Goal: Task Accomplishment & Management: Manage account settings

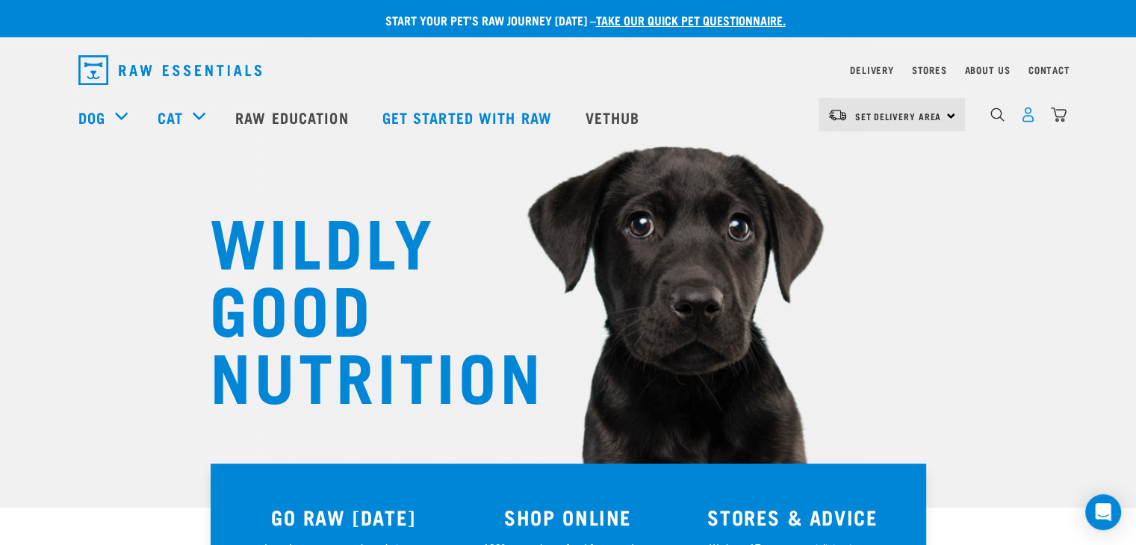
click at [1028, 122] on img "dropdown navigation" at bounding box center [1028, 115] width 16 height 16
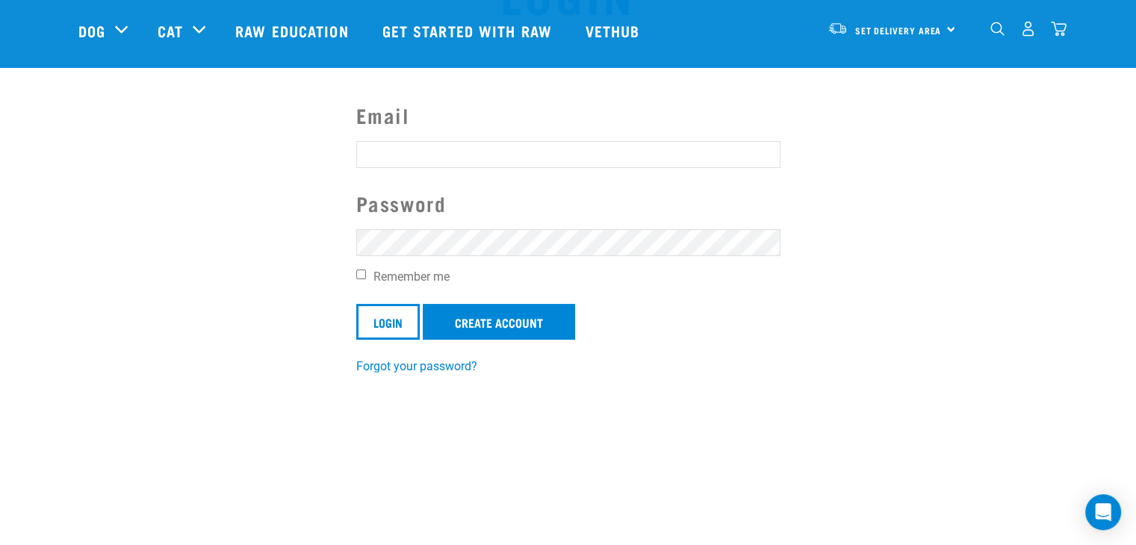
scroll to position [224, 0]
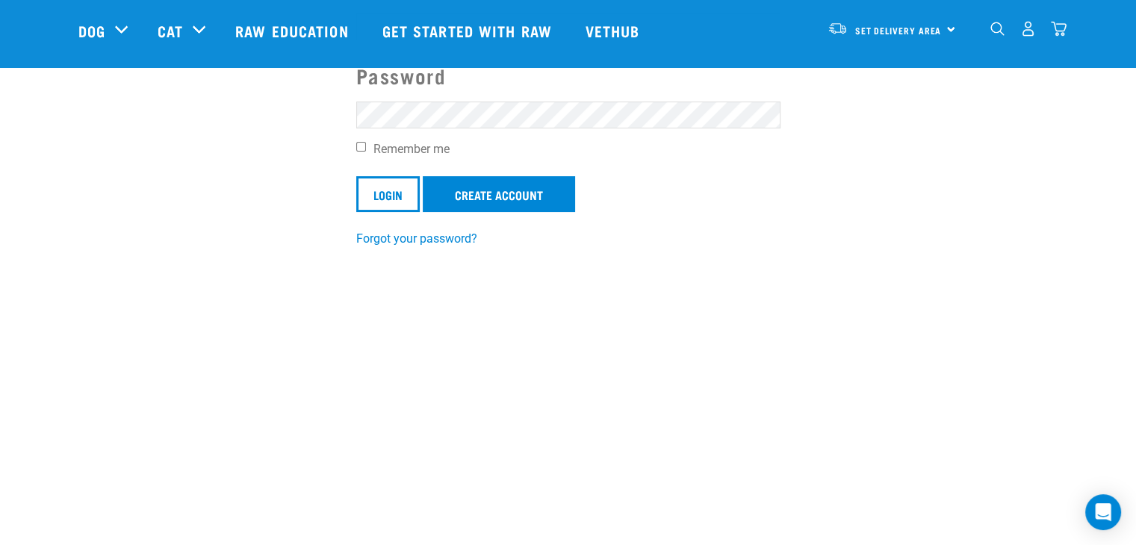
type input "rose.meikle@xtra.co.nz"
click at [358, 143] on input "Remember me" at bounding box center [361, 147] width 10 height 10
checkbox input "true"
click at [376, 193] on input "Login" at bounding box center [387, 194] width 63 height 36
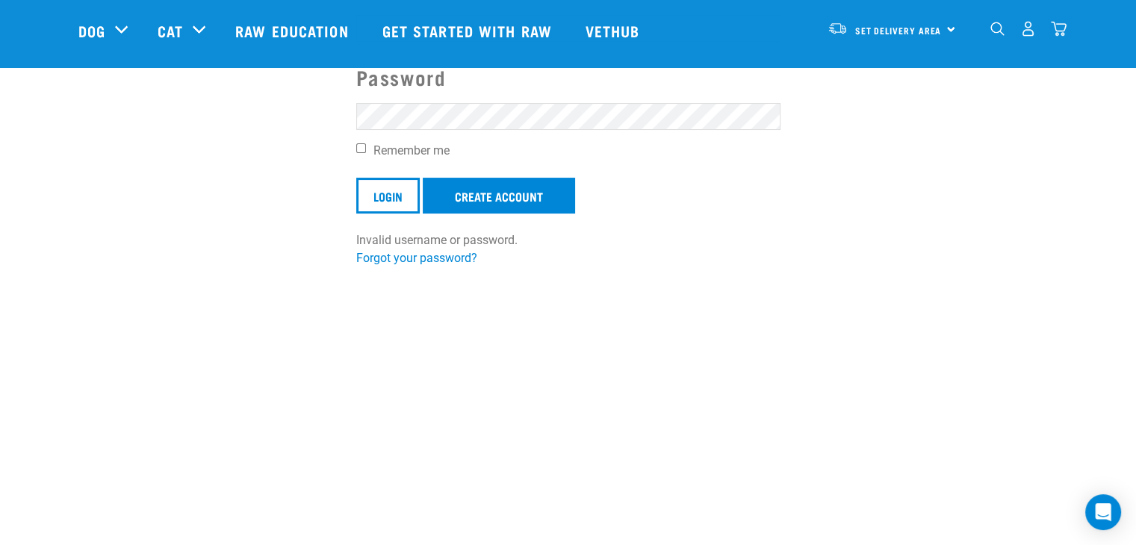
scroll to position [224, 0]
type input "rose.meikle@xtra.co.nz"
click at [323, 100] on section "Email rose.meikle@xtra.co.nz Password Remember me Login Create Account Invalid …" at bounding box center [568, 109] width 1136 height 350
click at [361, 146] on input "Remember me" at bounding box center [361, 147] width 10 height 10
checkbox input "true"
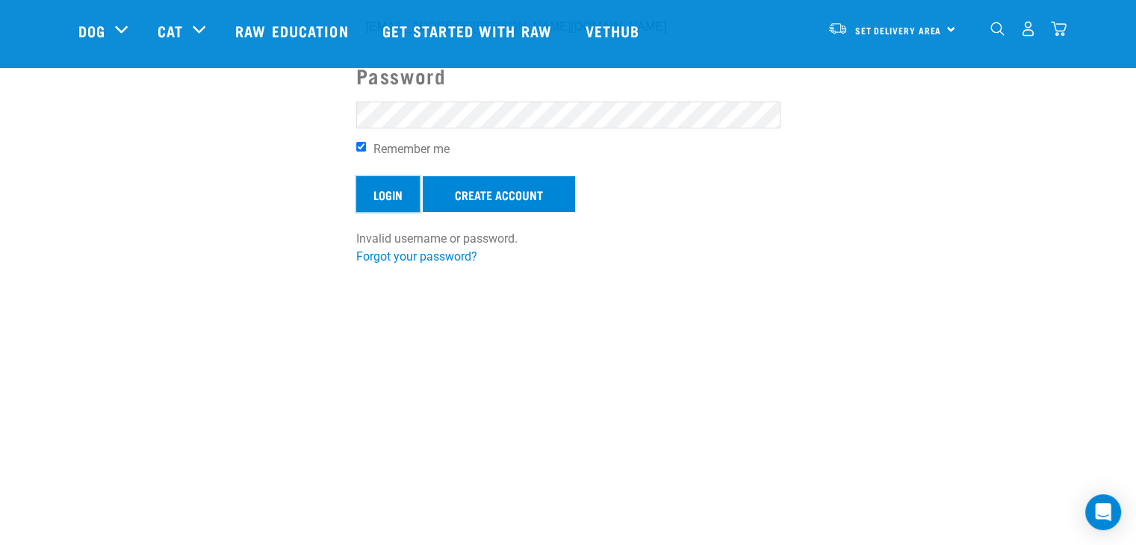
click at [367, 190] on input "Login" at bounding box center [387, 194] width 63 height 36
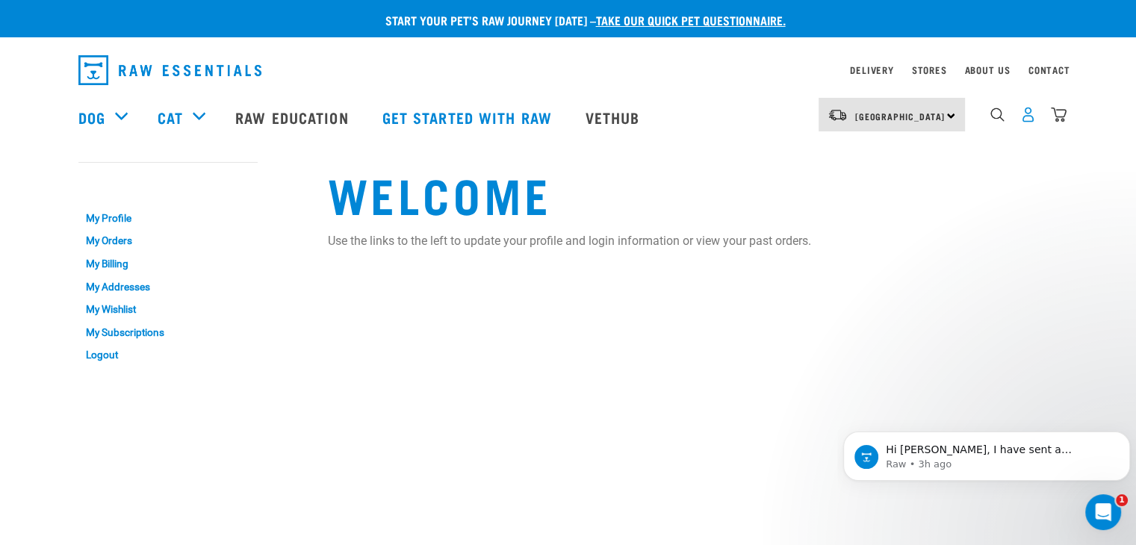
click at [1031, 120] on img "dropdown navigation" at bounding box center [1028, 115] width 16 height 16
click at [117, 217] on link "My Profile" at bounding box center [167, 218] width 179 height 23
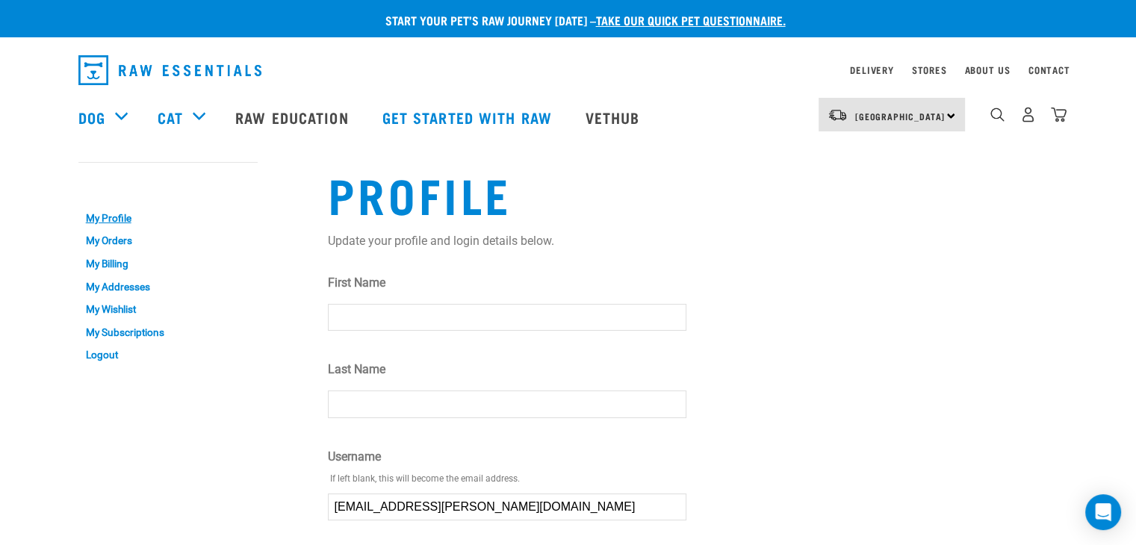
click at [353, 322] on input "First Name" at bounding box center [507, 317] width 358 height 27
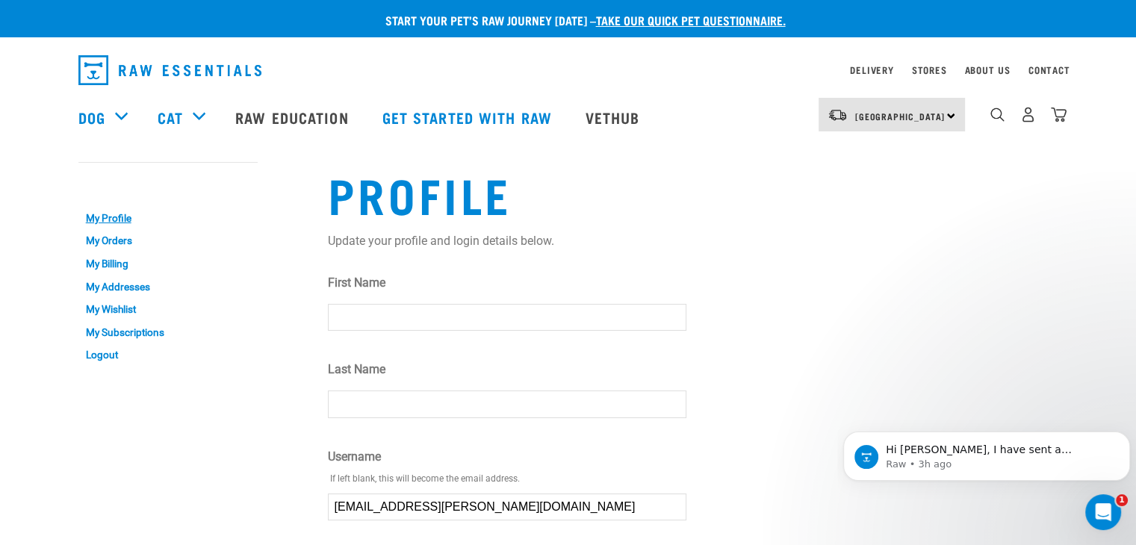
type input "[PERSON_NAME]"
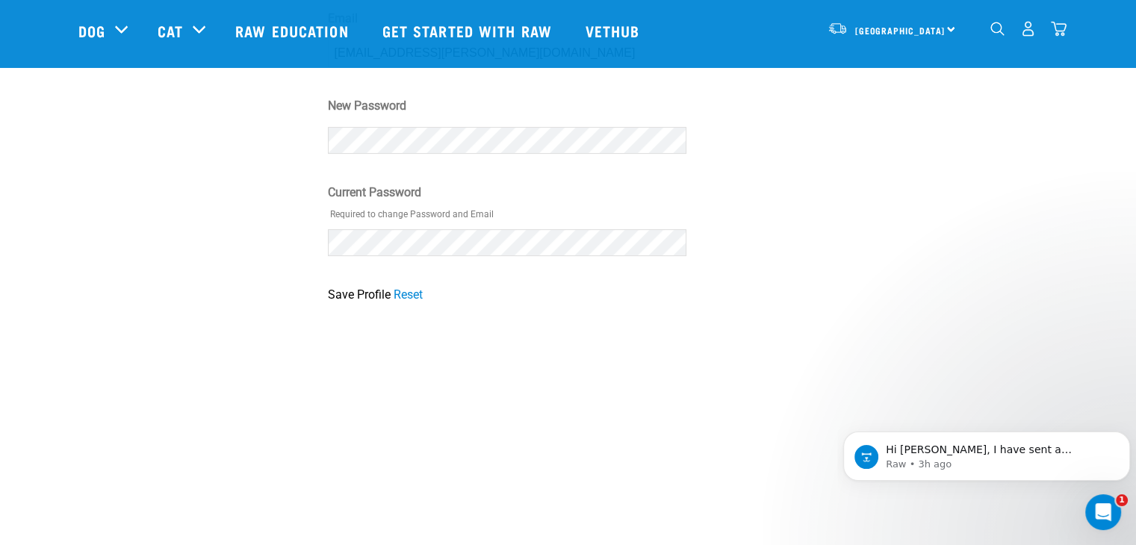
scroll to position [448, 0]
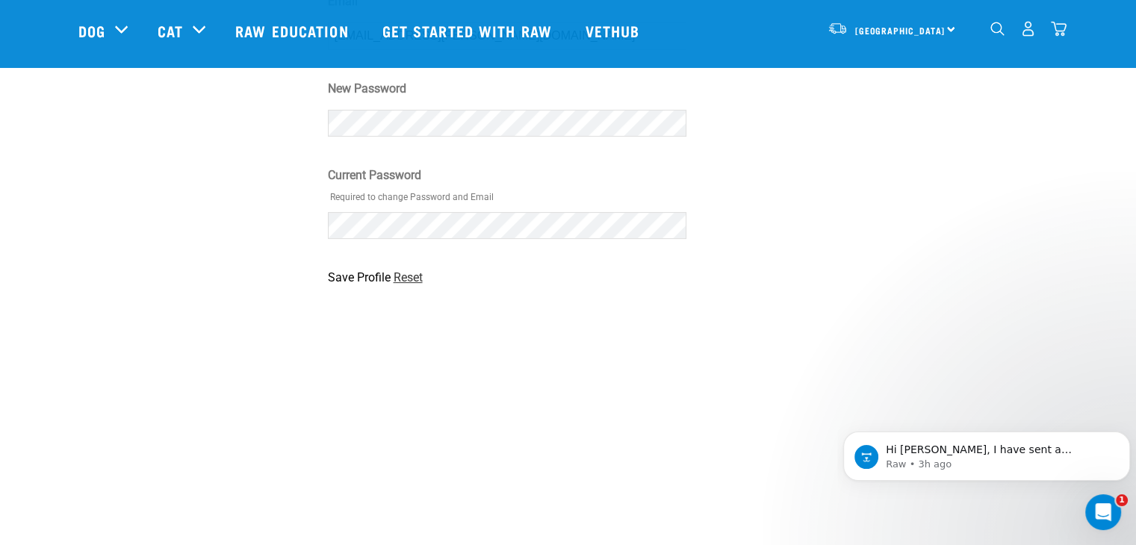
click at [408, 282] on link "Reset" at bounding box center [408, 277] width 29 height 14
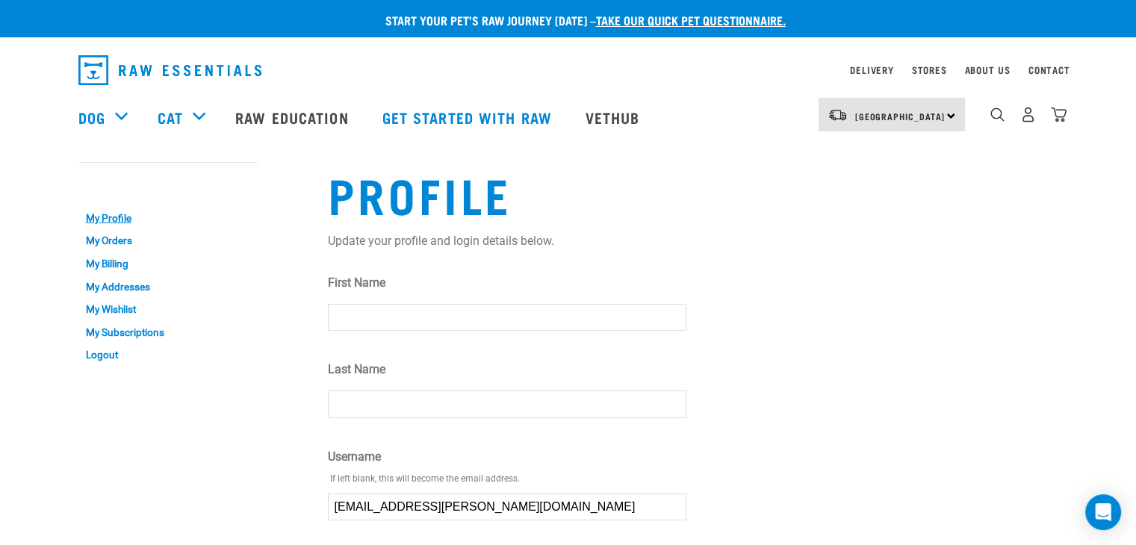
click at [400, 320] on input "First Name" at bounding box center [507, 317] width 358 height 27
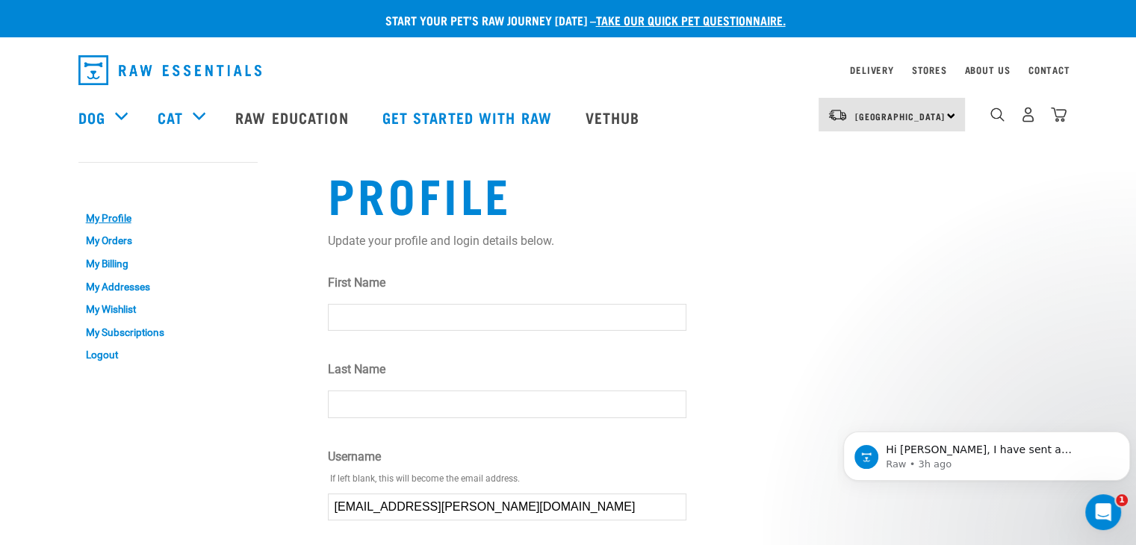
type input "[PERSON_NAME]"
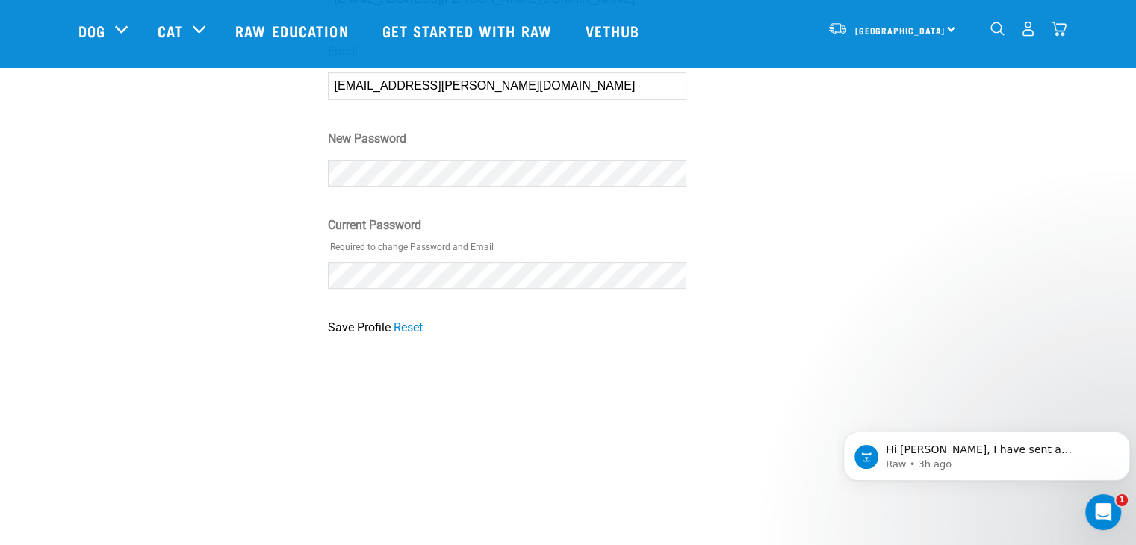
scroll to position [299, 0]
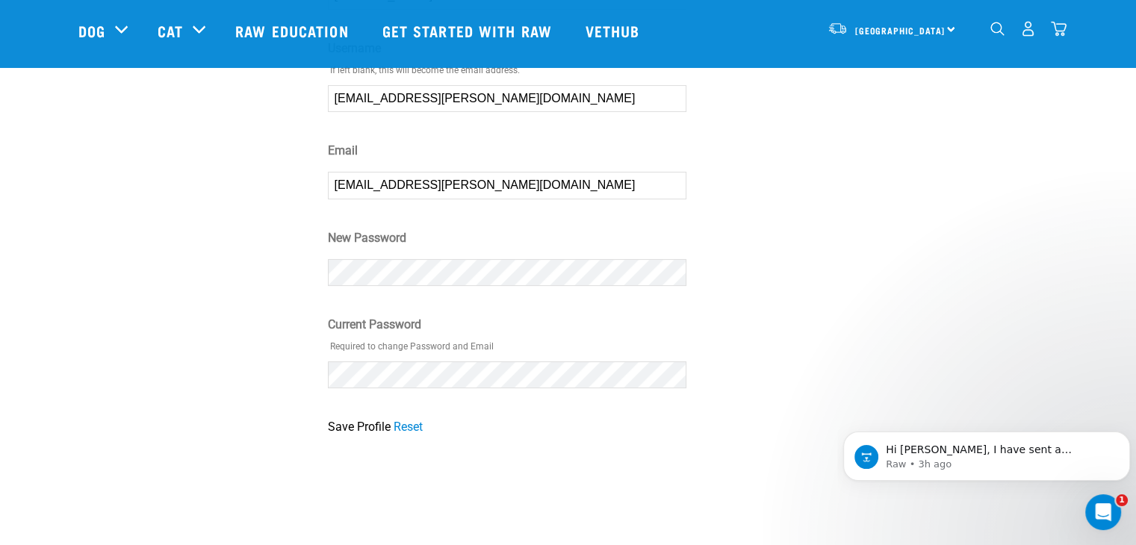
click at [313, 258] on div "My Account My Profile My Orders My Billing My Addresses My Wishlist My Subscrip…" at bounding box center [568, 91] width 998 height 708
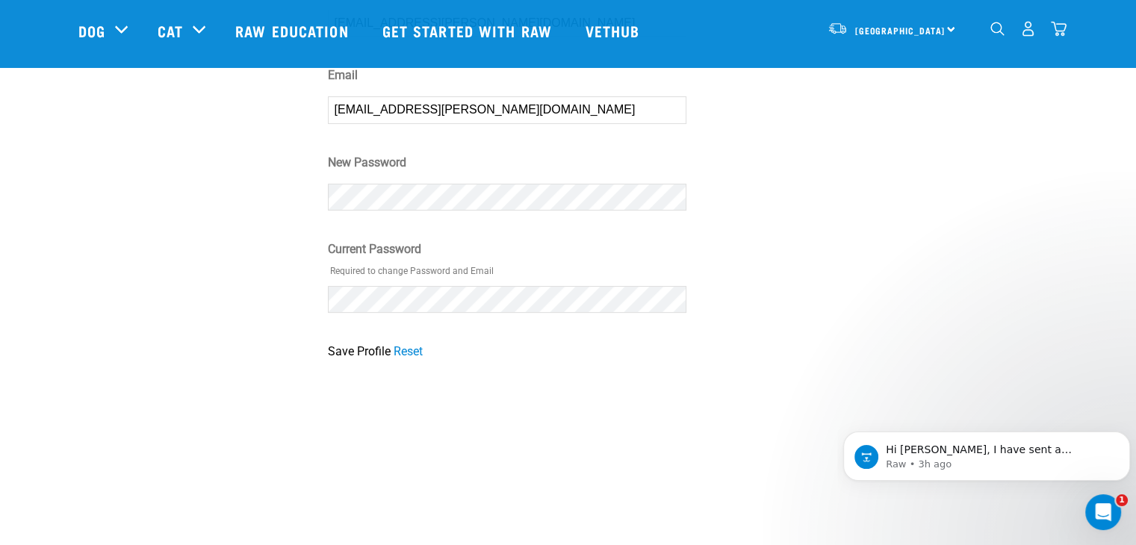
scroll to position [448, 0]
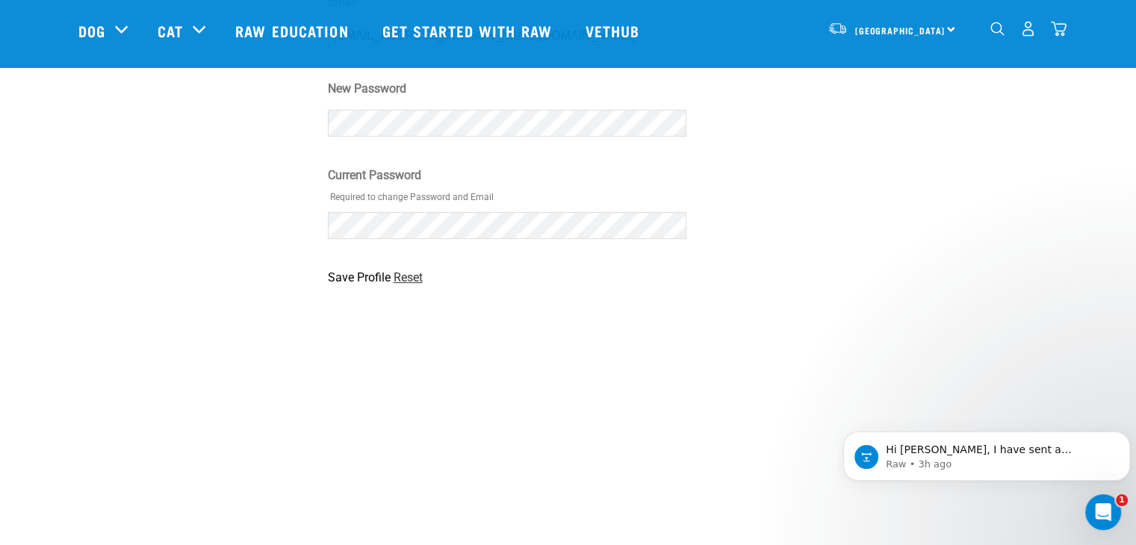
click at [411, 276] on link "Reset" at bounding box center [408, 277] width 29 height 14
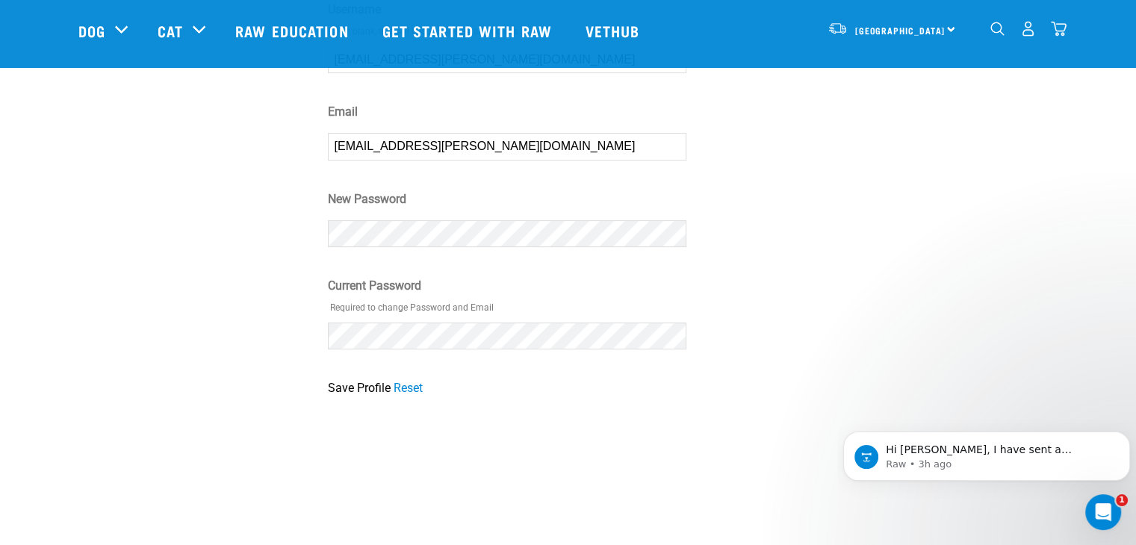
scroll to position [149, 0]
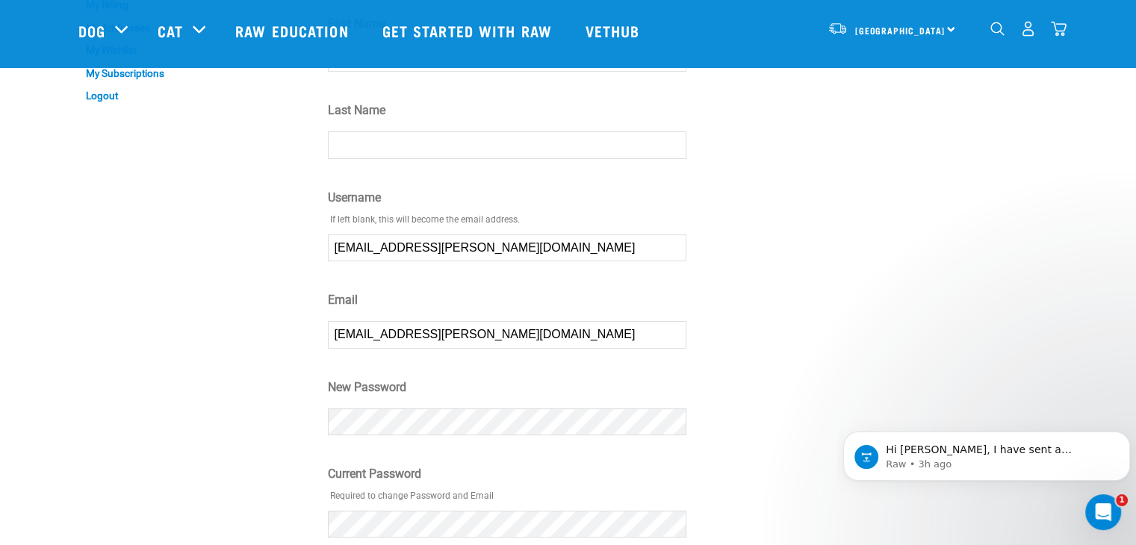
click at [293, 411] on div "My Account My Profile My Orders My Billing My Addresses My Wishlist My Subscrip…" at bounding box center [568, 240] width 998 height 708
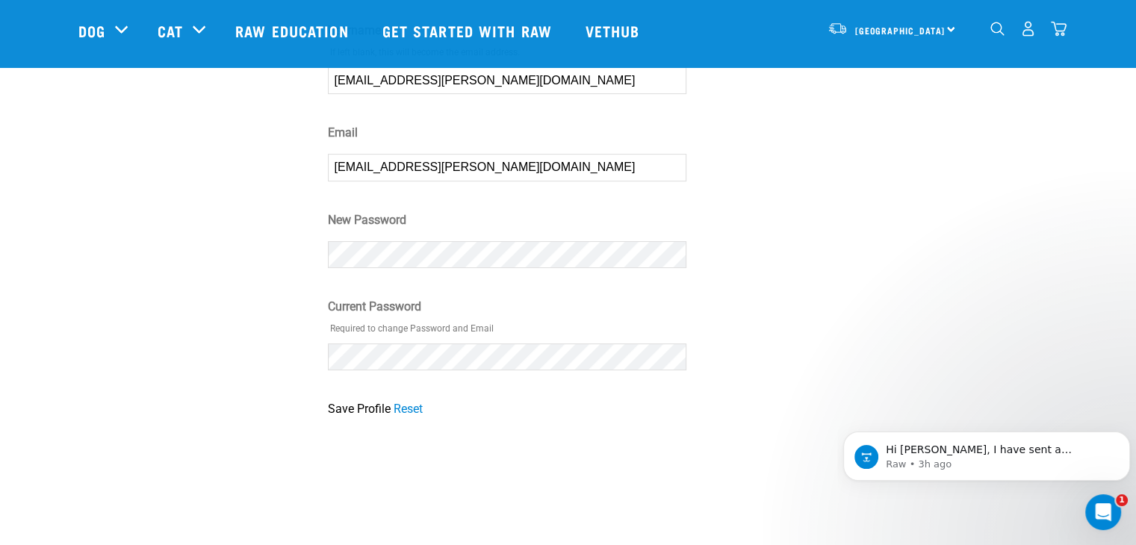
scroll to position [373, 0]
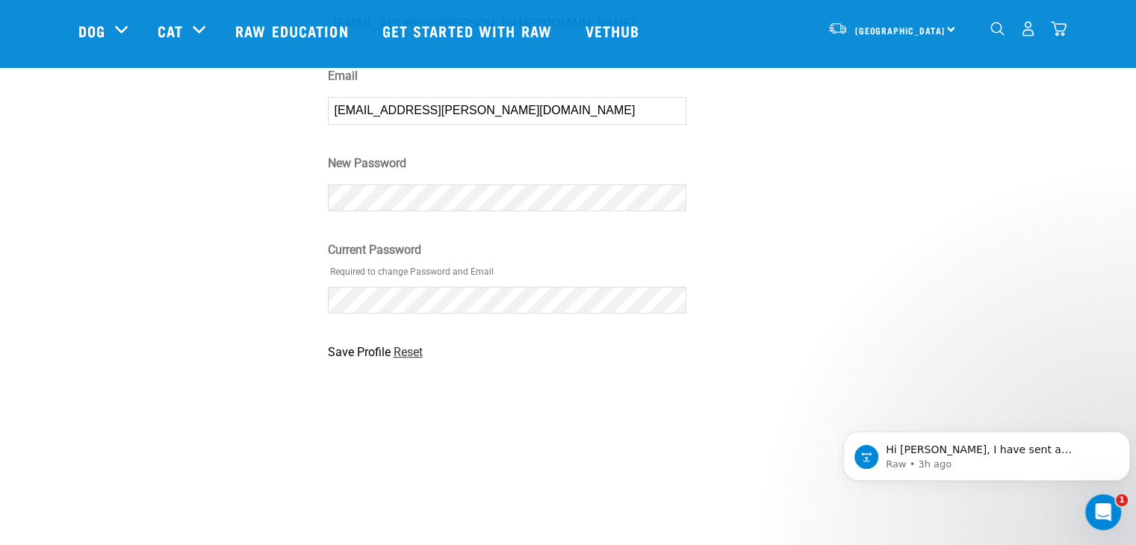
click at [403, 352] on link "Reset" at bounding box center [408, 352] width 29 height 14
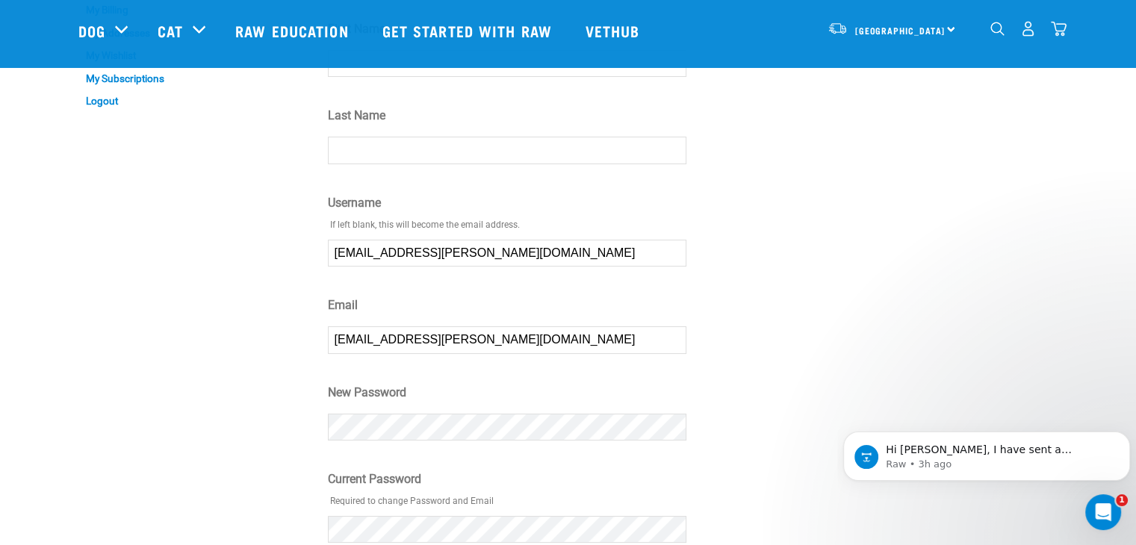
scroll to position [75, 0]
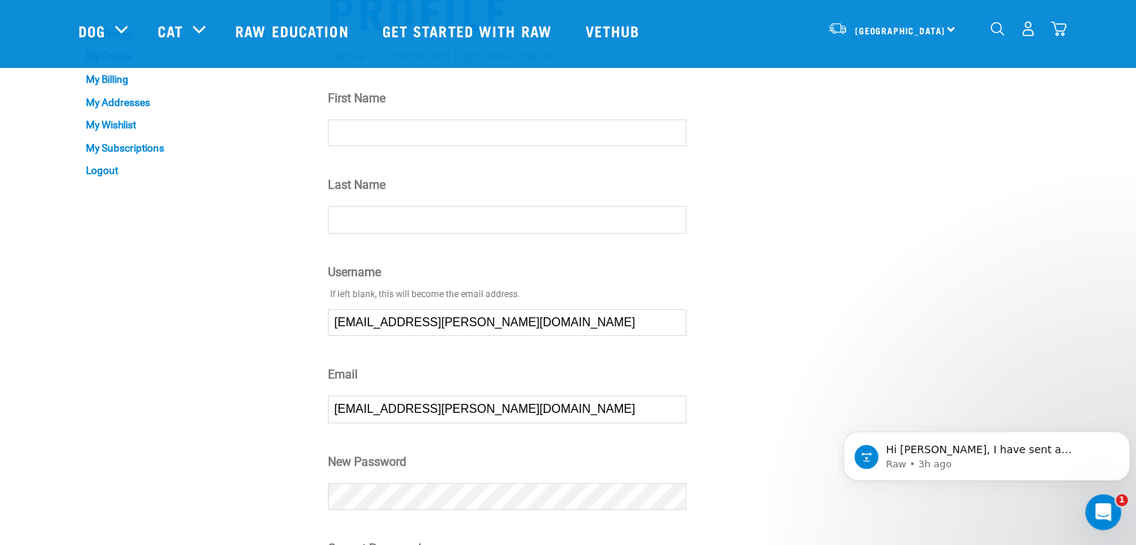
click at [373, 146] on input "First Name" at bounding box center [507, 132] width 358 height 27
type input "Rosemary"
type input "Meikle"
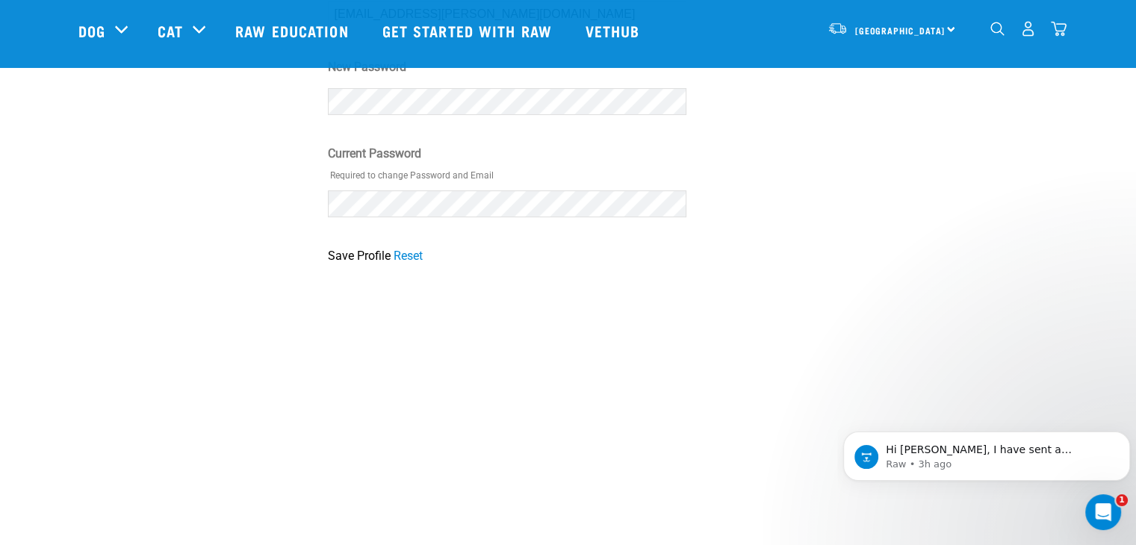
scroll to position [523, 0]
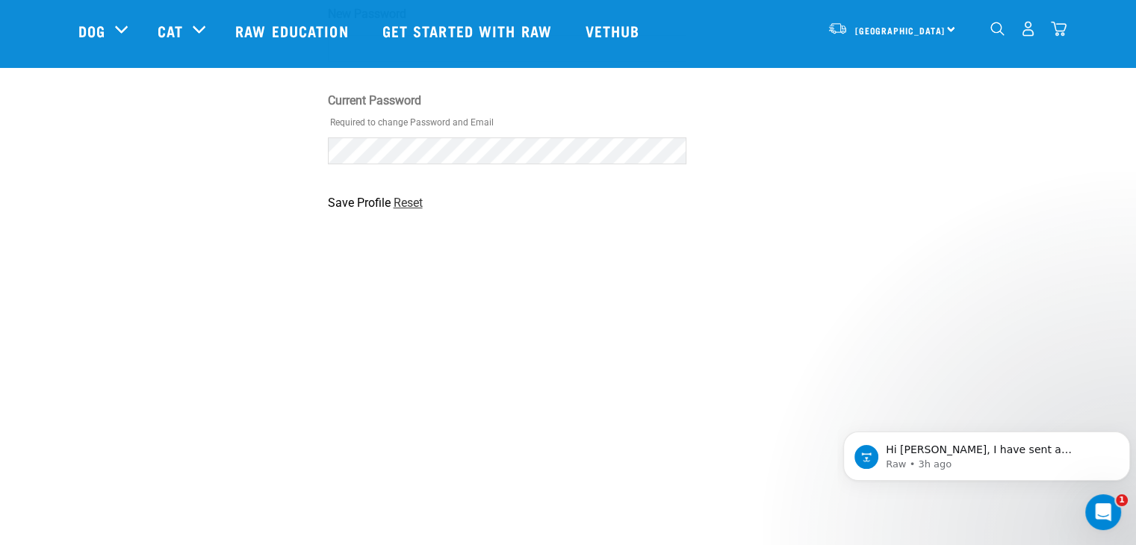
click at [403, 202] on link "Reset" at bounding box center [408, 203] width 29 height 14
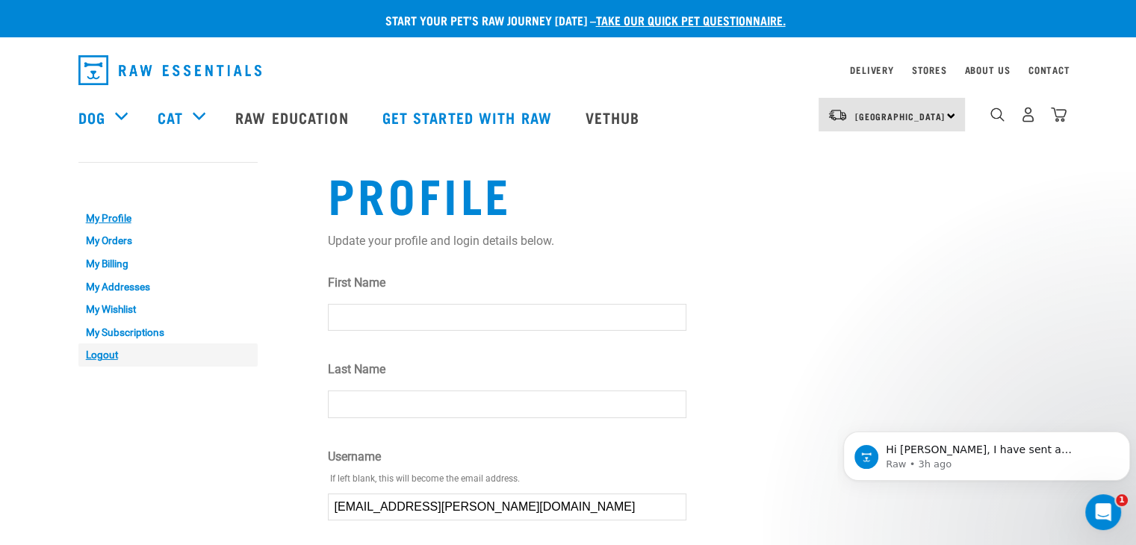
click at [106, 356] on link "Logout" at bounding box center [167, 355] width 179 height 23
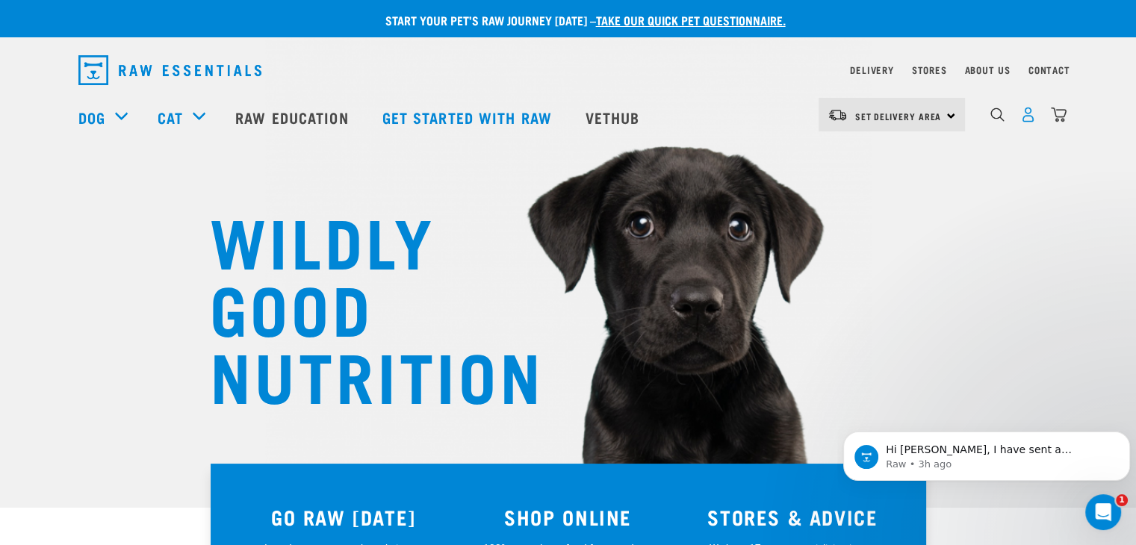
click at [1031, 115] on img "dropdown navigation" at bounding box center [1028, 115] width 16 height 16
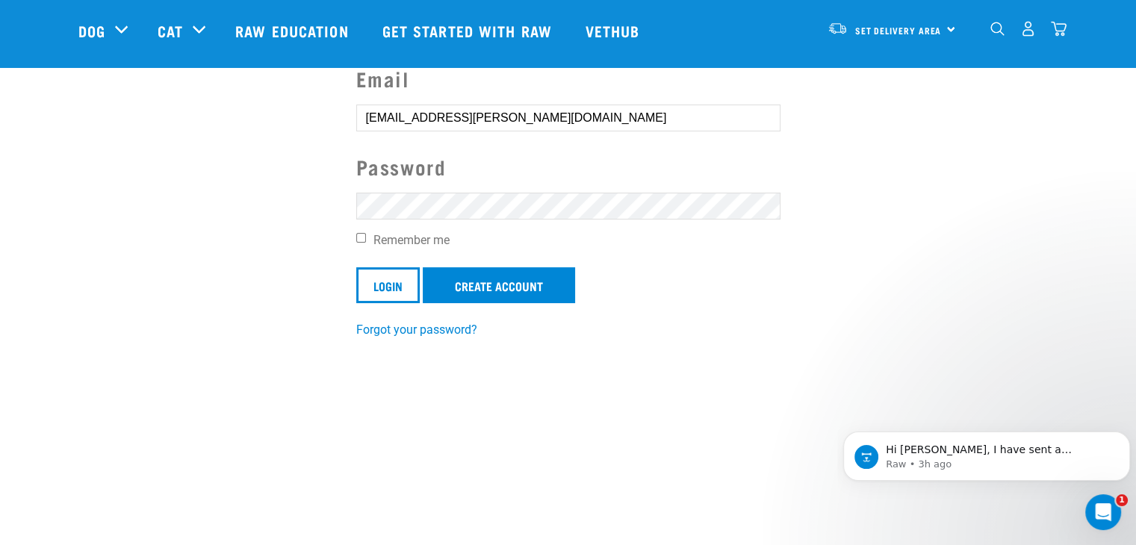
scroll to position [149, 0]
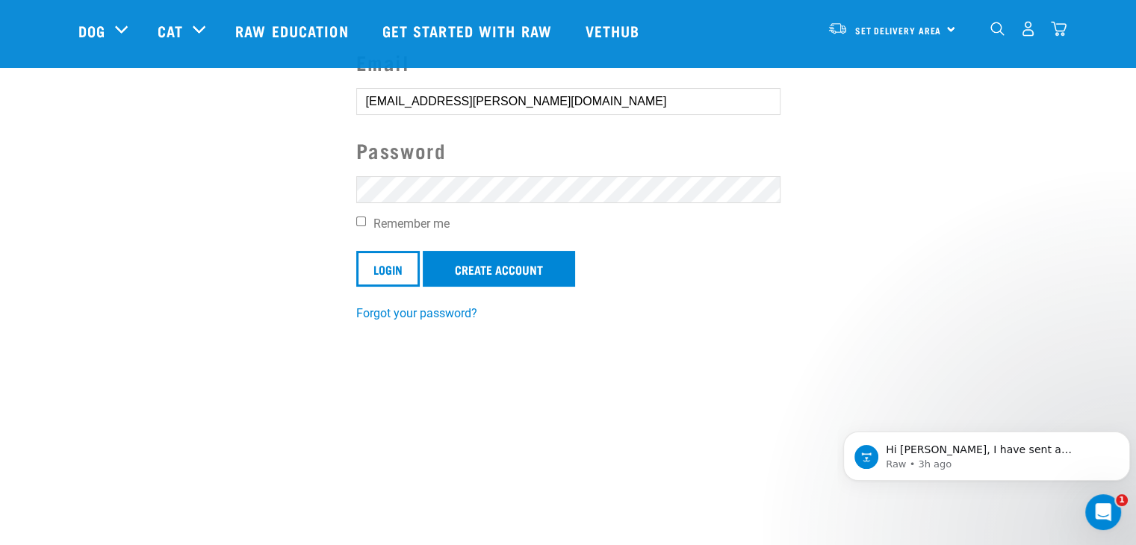
click at [318, 175] on section "Email rose.meikle@xtra.co.nz Password Remember me Login Create Account Forgot y…" at bounding box center [568, 175] width 1136 height 332
click at [363, 219] on input "Remember me" at bounding box center [361, 222] width 10 height 10
checkbox input "true"
click at [376, 273] on input "Login" at bounding box center [387, 269] width 63 height 36
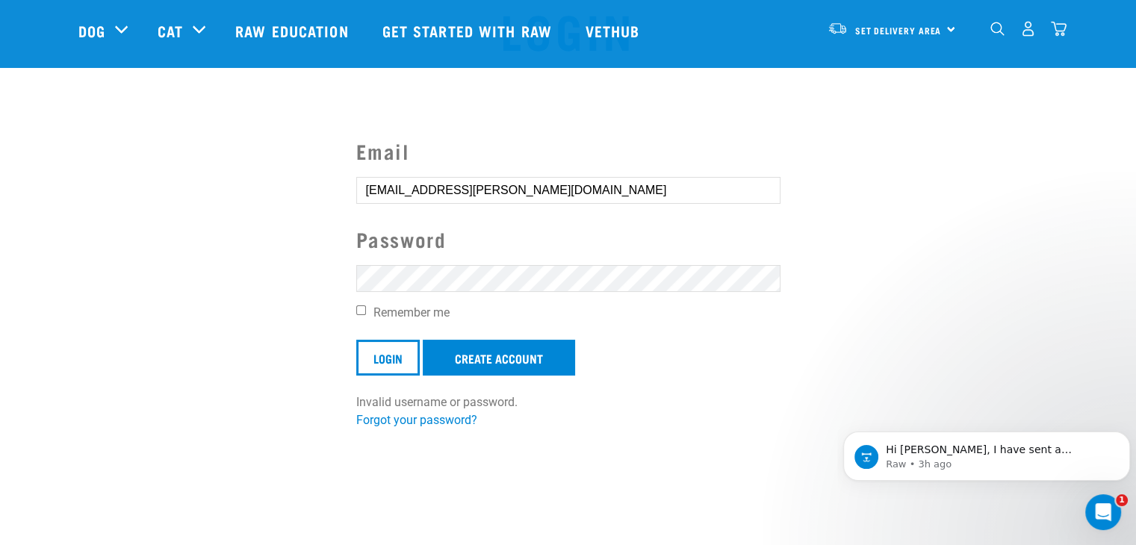
scroll to position [149, 0]
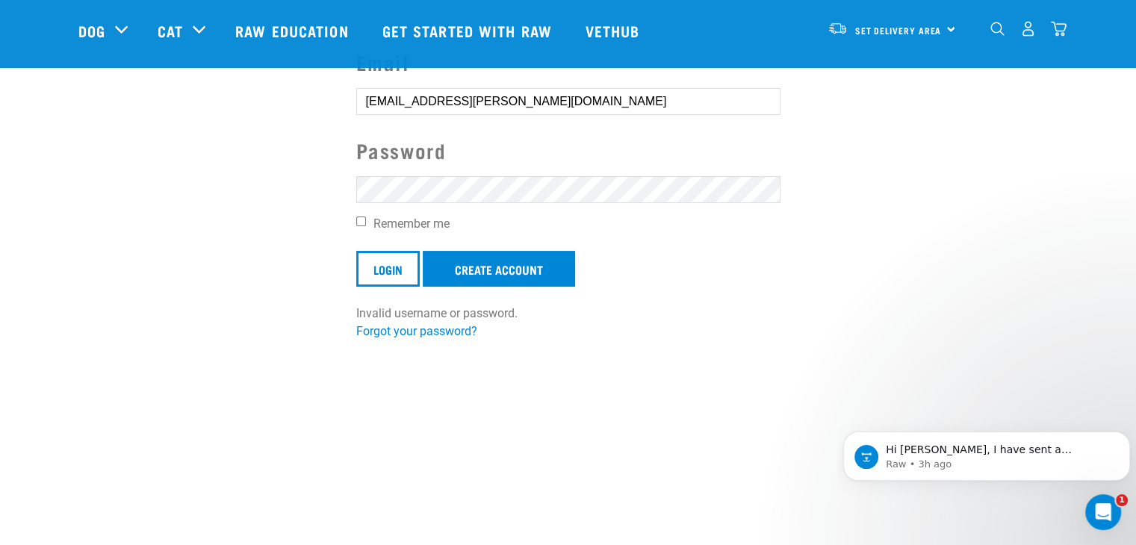
click at [305, 182] on section "Email [EMAIL_ADDRESS][PERSON_NAME][DOMAIN_NAME] Password Remember me Login Crea…" at bounding box center [568, 184] width 1136 height 350
click at [344, 177] on div "Email [EMAIL_ADDRESS][PERSON_NAME][DOMAIN_NAME] Password Remember me Login Crea…" at bounding box center [568, 193] width 448 height 293
click at [362, 223] on input "Remember me" at bounding box center [361, 222] width 10 height 10
checkbox input "true"
click at [378, 278] on input "Login" at bounding box center [387, 269] width 63 height 36
